Goal: Information Seeking & Learning: Learn about a topic

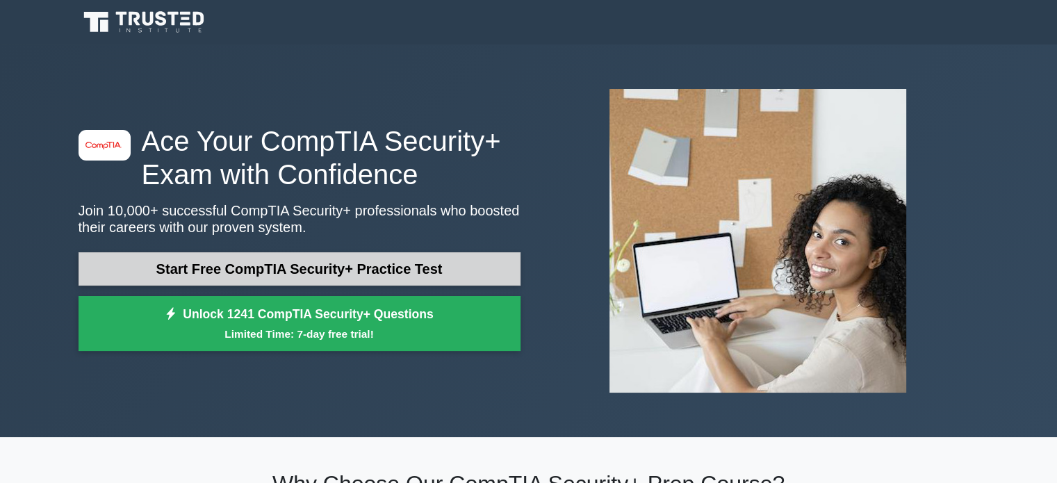
click at [265, 266] on link "Start Free CompTIA Security+ Practice Test" at bounding box center [300, 268] width 442 height 33
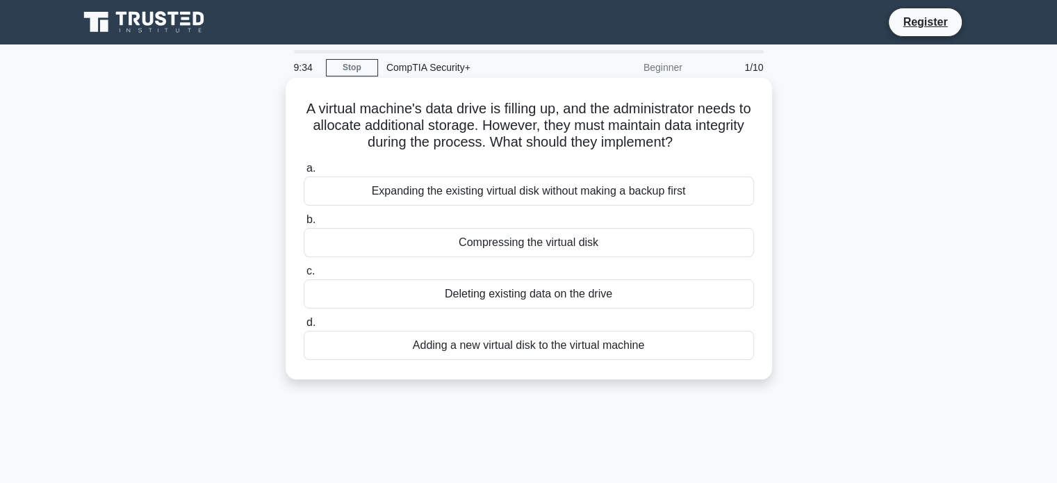
click at [392, 234] on div "Compressing the virtual disk" at bounding box center [529, 242] width 450 height 29
click at [304, 224] on input "b. Compressing the virtual disk" at bounding box center [304, 219] width 0 height 9
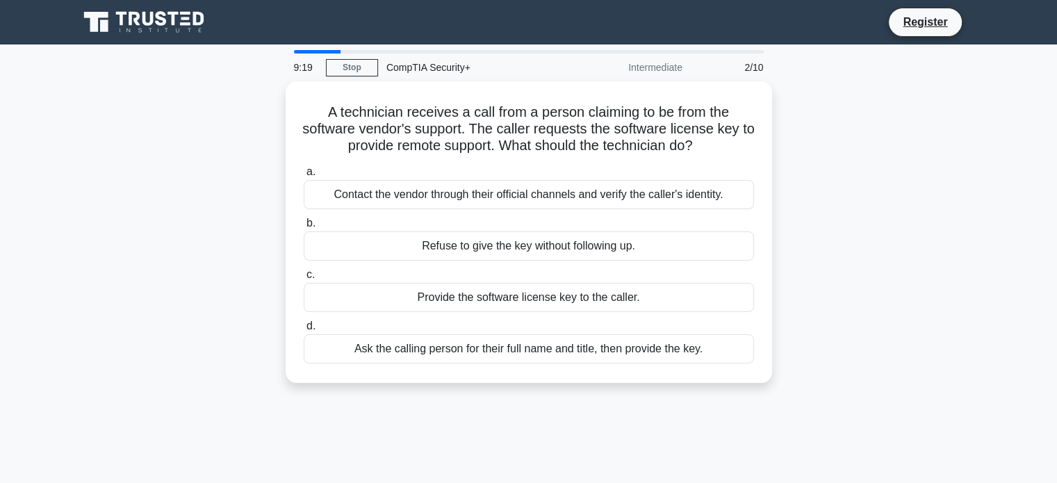
click at [392, 234] on div "Refuse to give the key without following up." at bounding box center [529, 245] width 450 height 29
click at [304, 228] on input "b. Refuse to give the key without following up." at bounding box center [304, 223] width 0 height 9
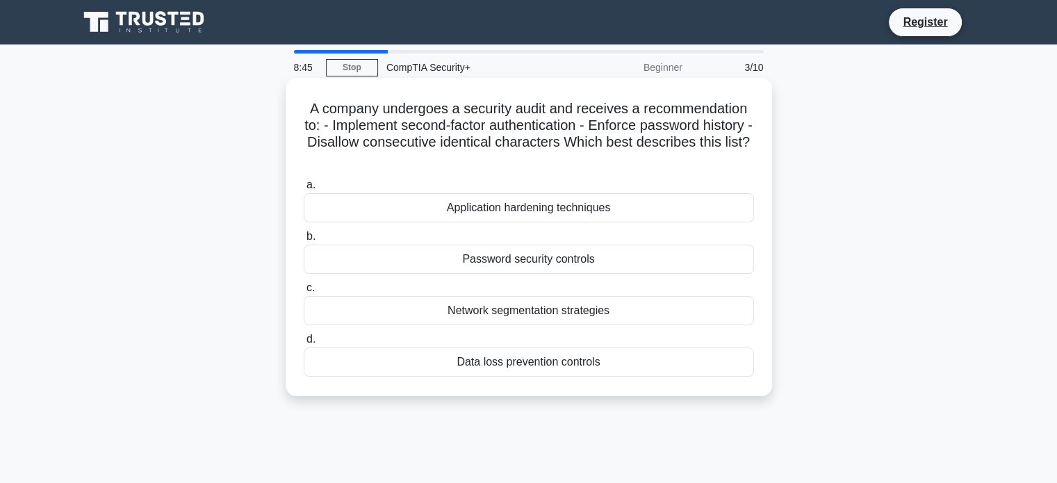
click at [518, 258] on div "Password security controls" at bounding box center [529, 259] width 450 height 29
click at [304, 241] on input "b. Password security controls" at bounding box center [304, 236] width 0 height 9
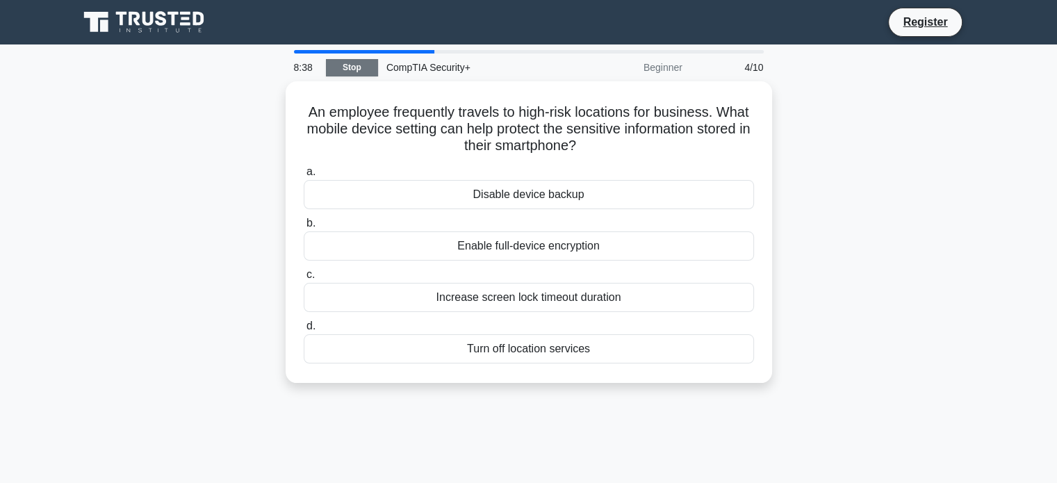
click at [361, 72] on link "Stop" at bounding box center [352, 67] width 52 height 17
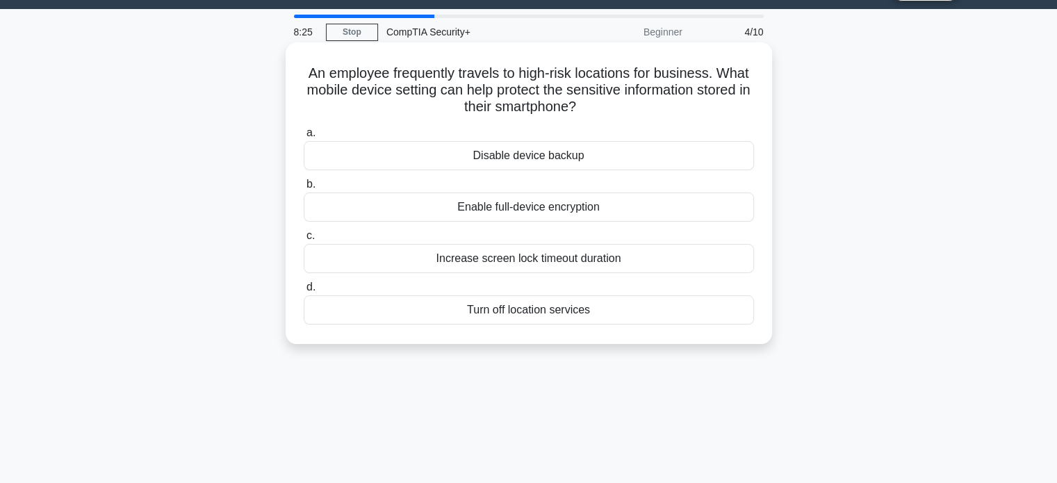
scroll to position [36, 0]
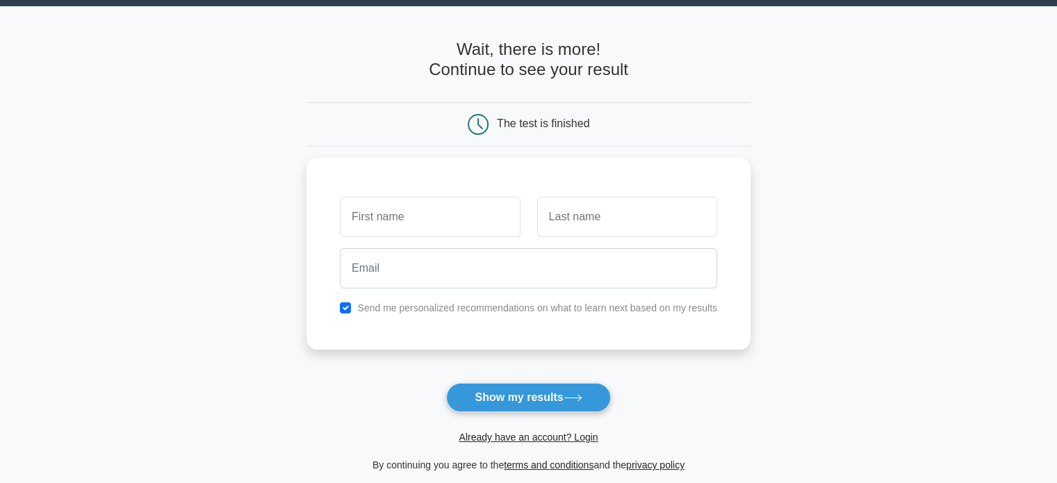
scroll to position [58, 0]
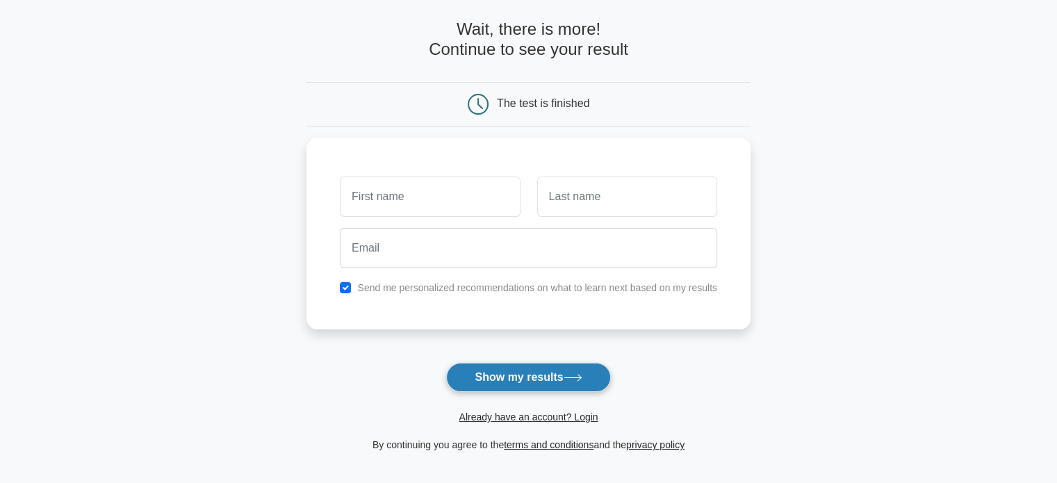
click at [491, 376] on button "Show my results" at bounding box center [528, 377] width 164 height 29
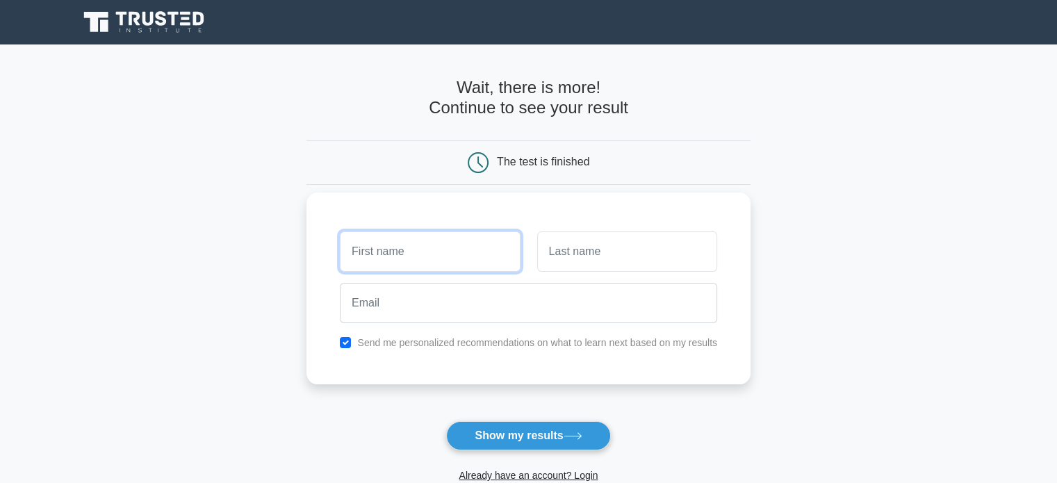
scroll to position [14, 0]
